Goal: Task Accomplishment & Management: Manage account settings

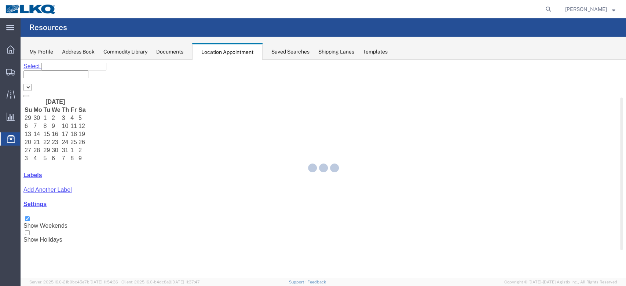
select select "27634"
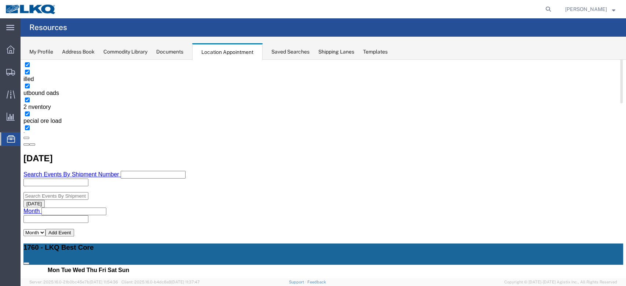
scroll to position [98, 0]
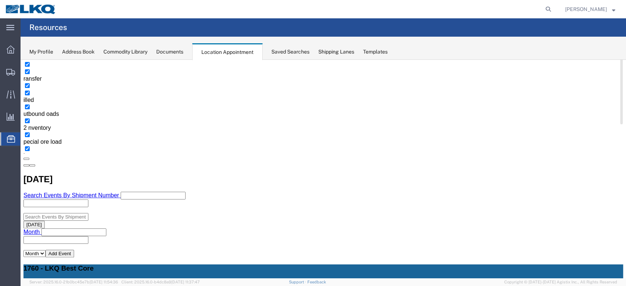
scroll to position [147, 0]
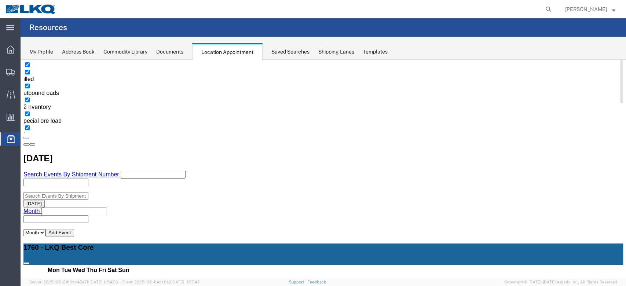
select select "1"
select select
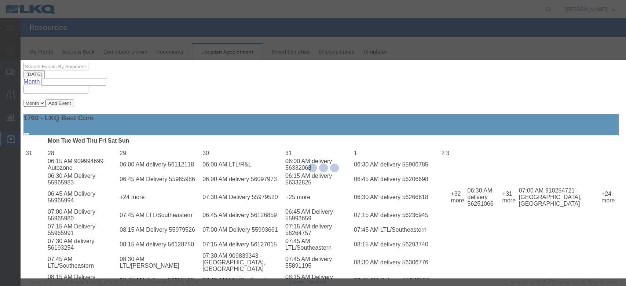
scroll to position [279, 0]
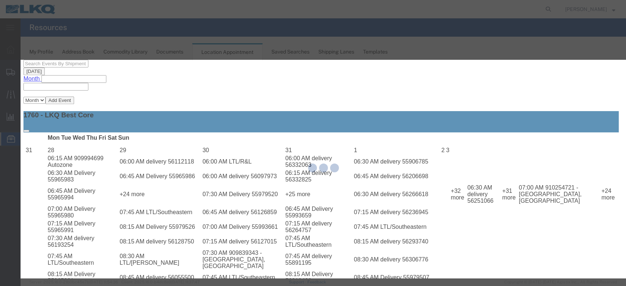
select select
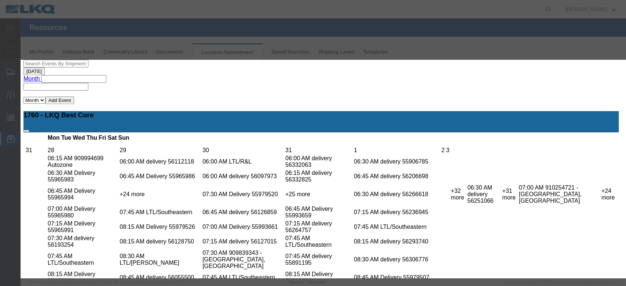
scroll to position [73, 0]
type input "mi"
select select "100"
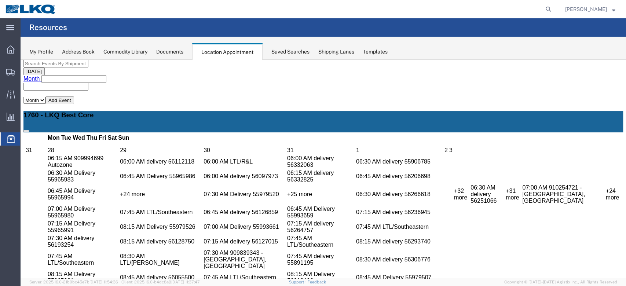
scroll to position [0, 0]
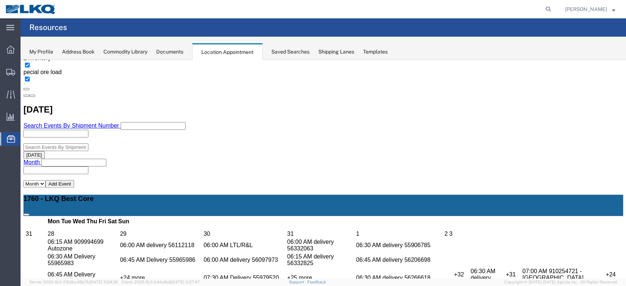
scroll to position [147, 0]
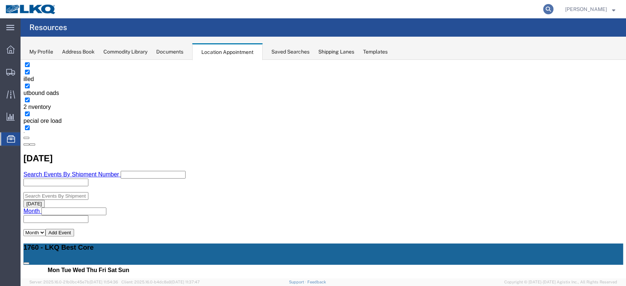
click at [543, 8] on icon at bounding box center [548, 9] width 10 height 10
type input "56432399"
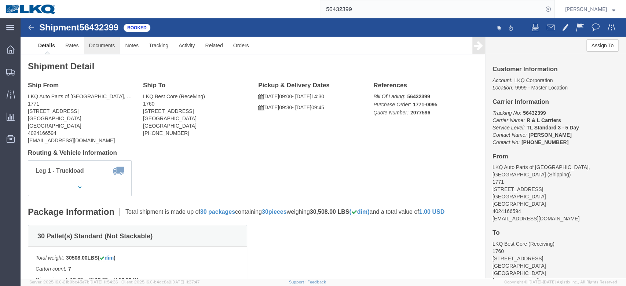
click link "Documents"
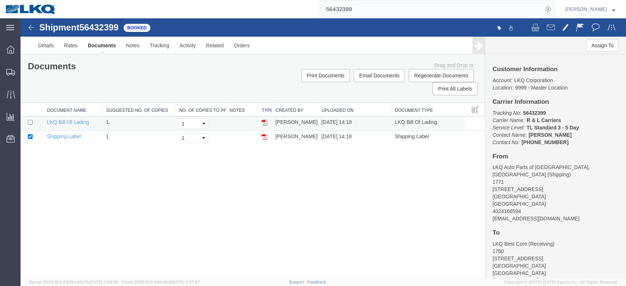
click at [264, 123] on img at bounding box center [265, 123] width 6 height 6
drag, startPoint x: 58, startPoint y: 191, endPoint x: 70, endPoint y: 193, distance: 12.2
click at [0, 0] on span "Location Appointment" at bounding box center [0, 0] width 0 height 0
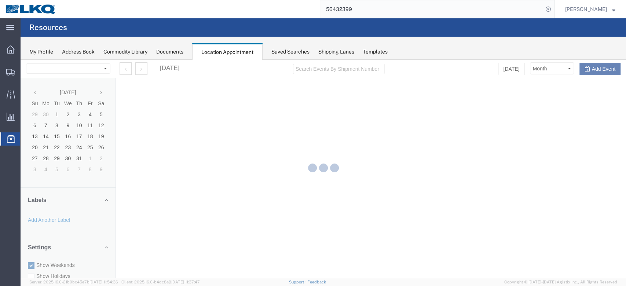
select select "27634"
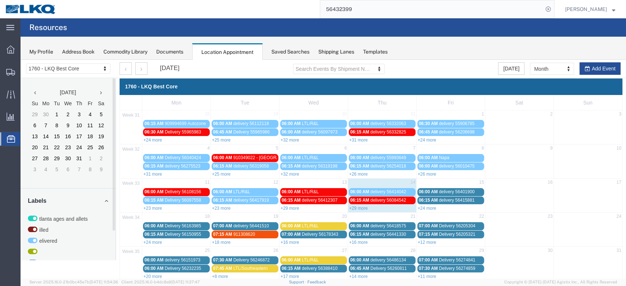
click at [356, 210] on div "+29 more" at bounding box center [382, 207] width 68 height 7
select select "1"
select select
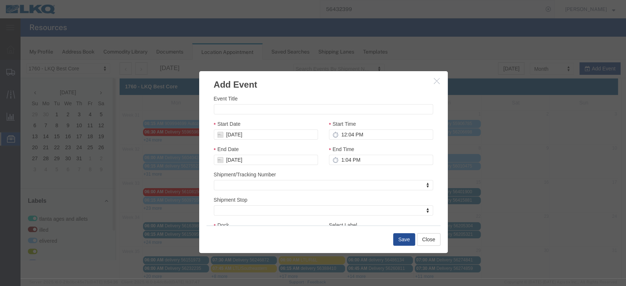
click at [435, 83] on icon "button" at bounding box center [437, 81] width 6 height 6
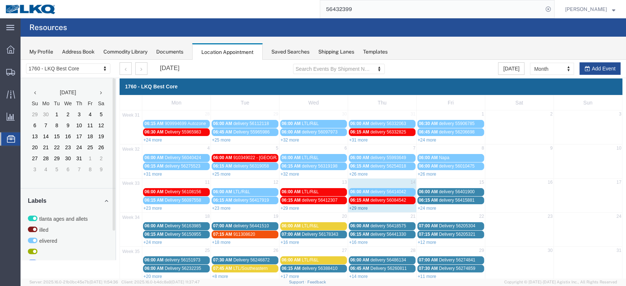
click at [353, 207] on link "+29 more" at bounding box center [358, 208] width 19 height 5
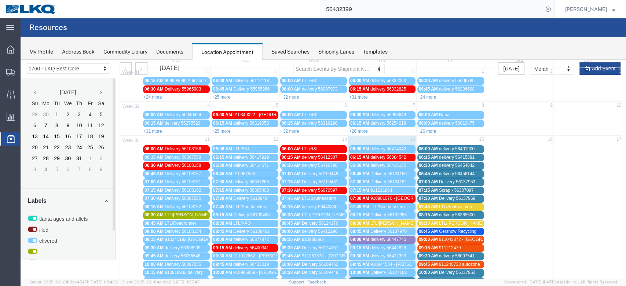
scroll to position [98, 0]
